Goal: Transaction & Acquisition: Purchase product/service

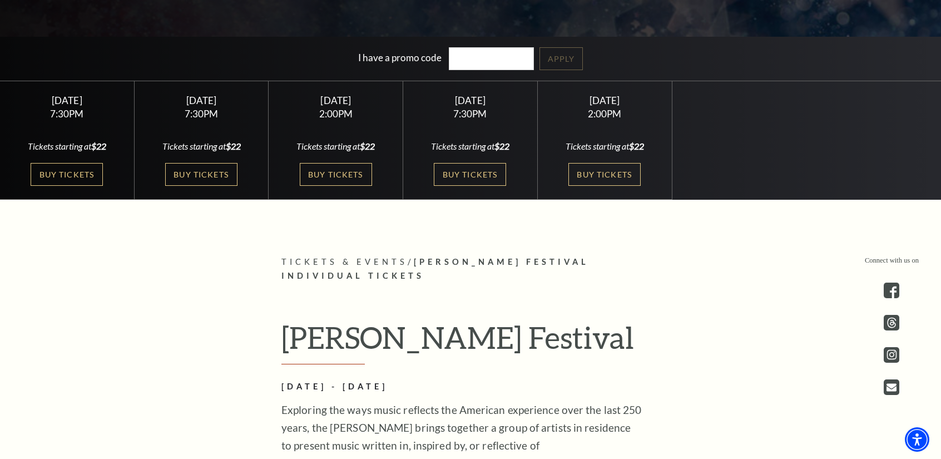
scroll to position [334, 0]
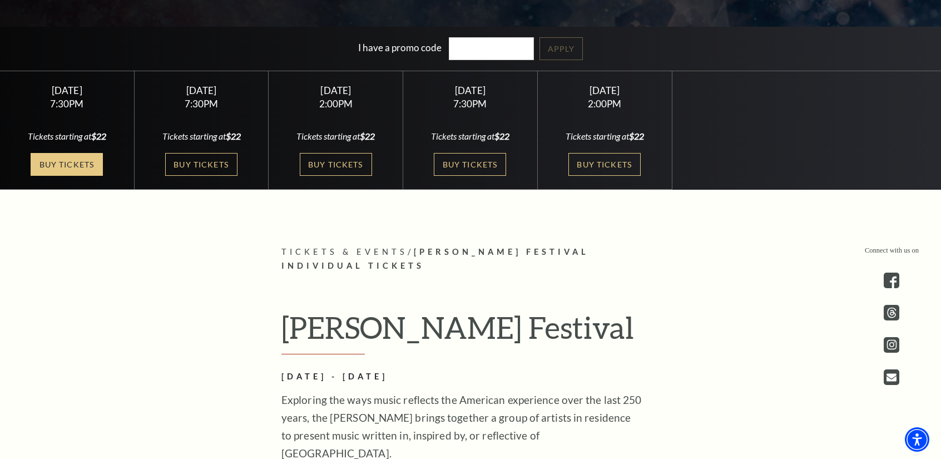
click at [74, 173] on link "Buy Tickets" at bounding box center [67, 164] width 72 height 23
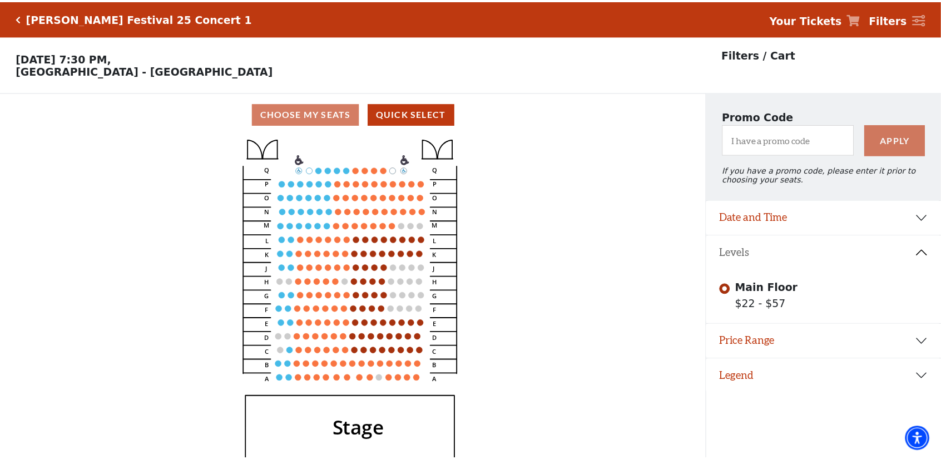
scroll to position [26, 0]
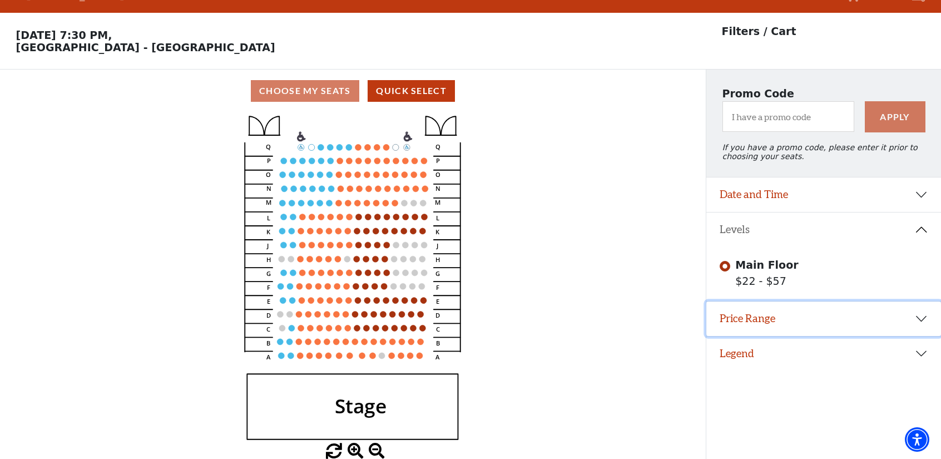
click at [729, 323] on button "Price Range" at bounding box center [823, 318] width 235 height 34
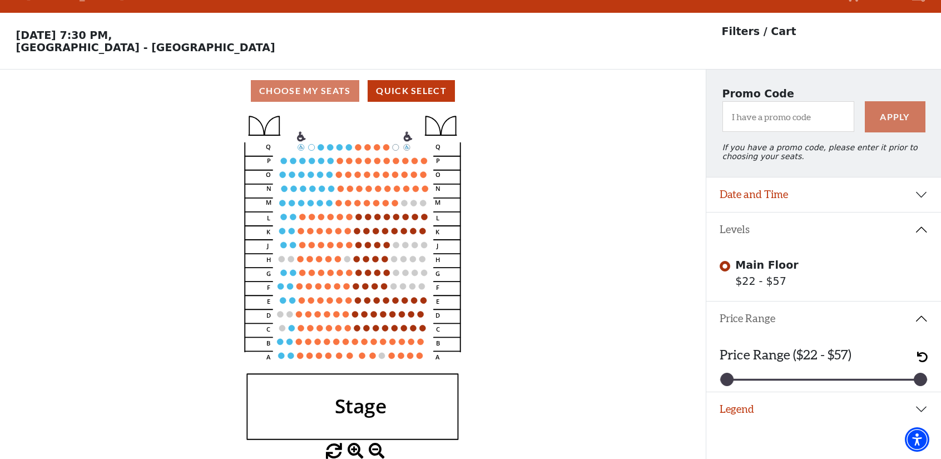
click at [729, 323] on button "Price Range" at bounding box center [823, 318] width 235 height 34
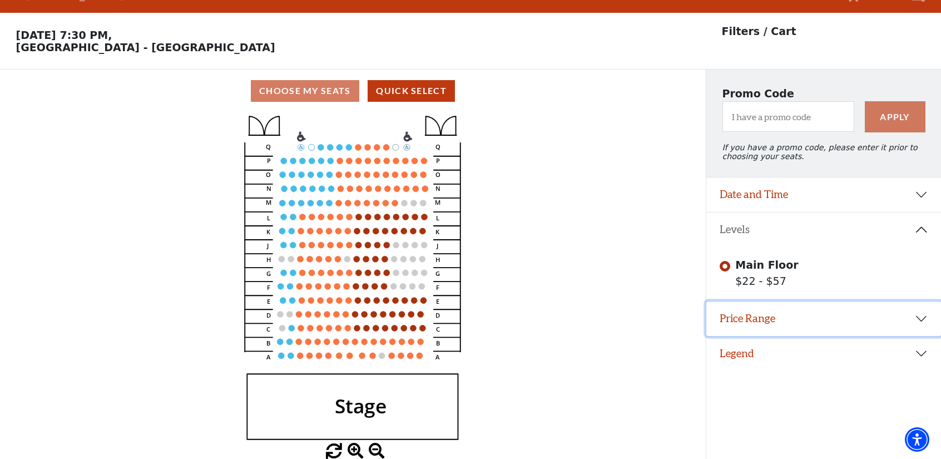
click at [580, 334] on icon "Stage L K J H G Q P O N M F E D C B A L K J H G Q P O N M F E D C B A" at bounding box center [352, 277] width 635 height 331
click at [336, 447] on span at bounding box center [334, 451] width 16 height 16
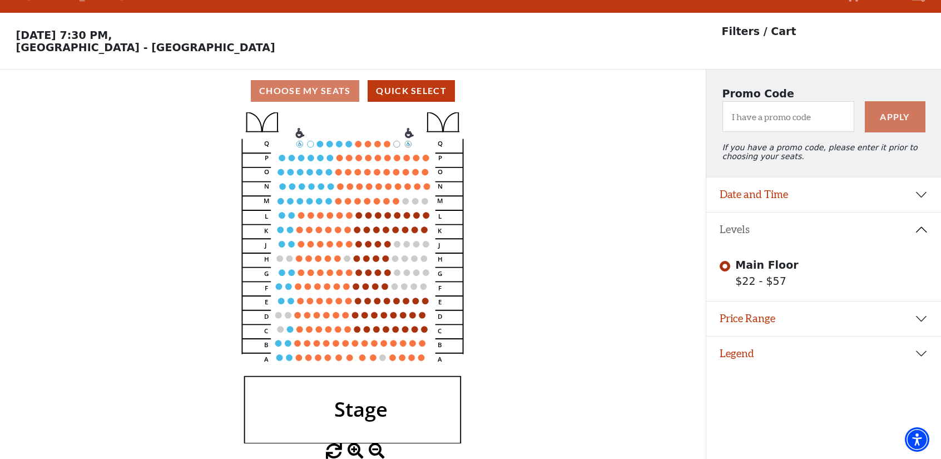
click at [336, 447] on span at bounding box center [334, 451] width 16 height 16
click at [868, 313] on button "Price Range" at bounding box center [823, 318] width 235 height 34
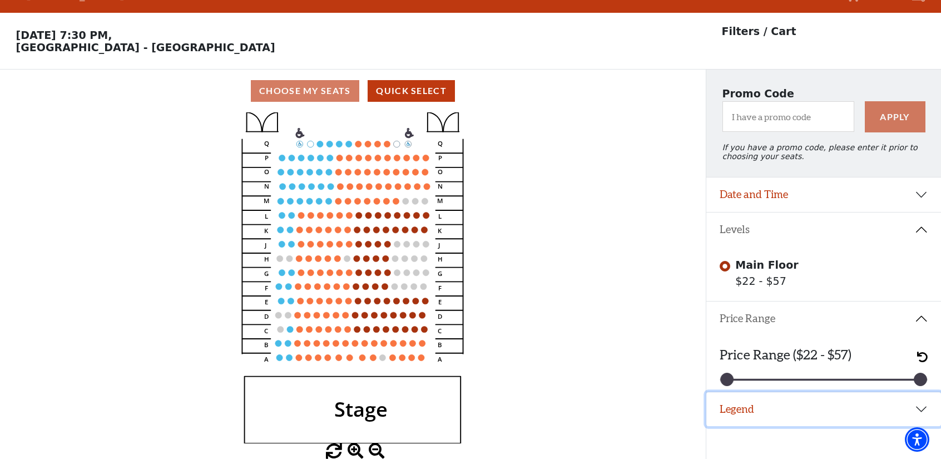
click at [774, 419] on button "Legend" at bounding box center [823, 409] width 235 height 34
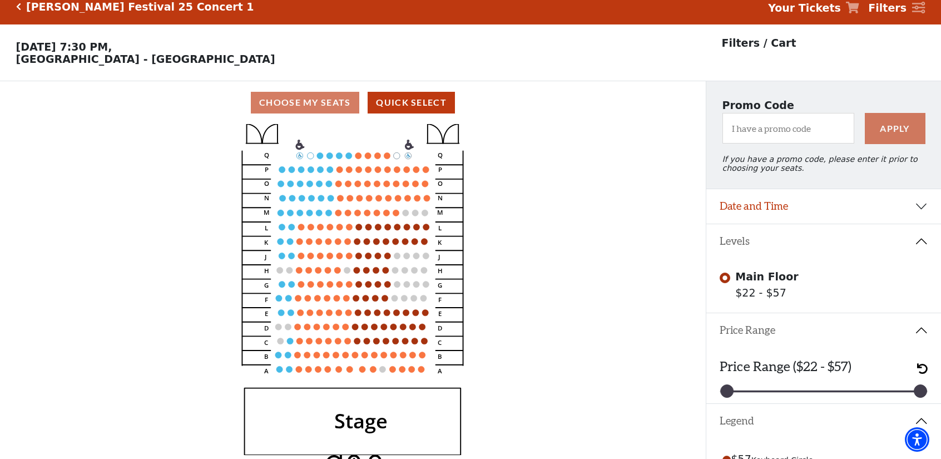
scroll to position [0, 0]
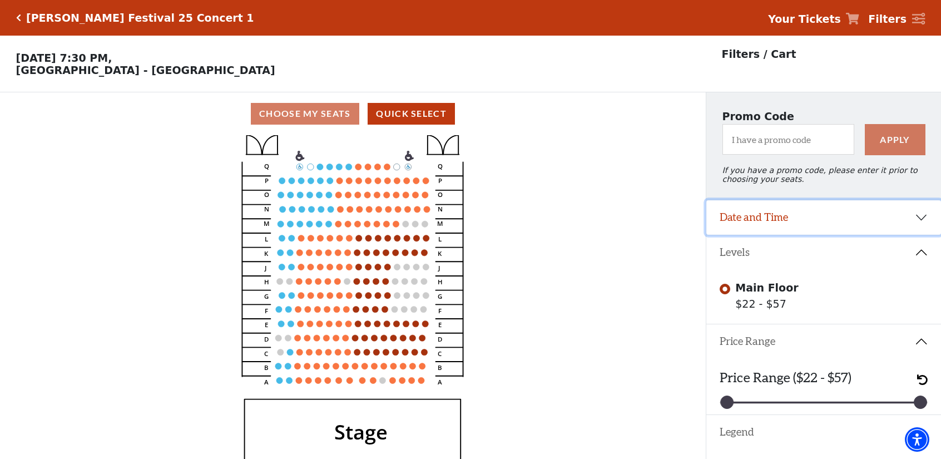
click at [882, 213] on button "Date and Time" at bounding box center [823, 217] width 235 height 34
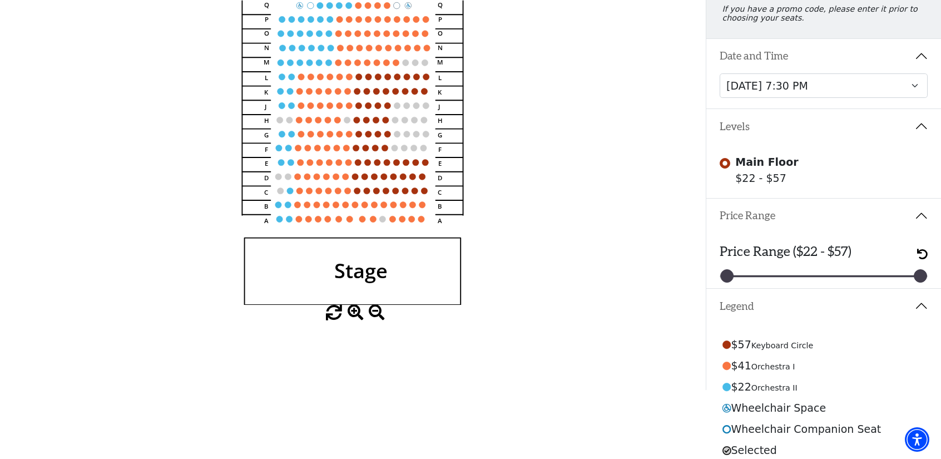
scroll to position [199, 0]
